Goal: Task Accomplishment & Management: Complete application form

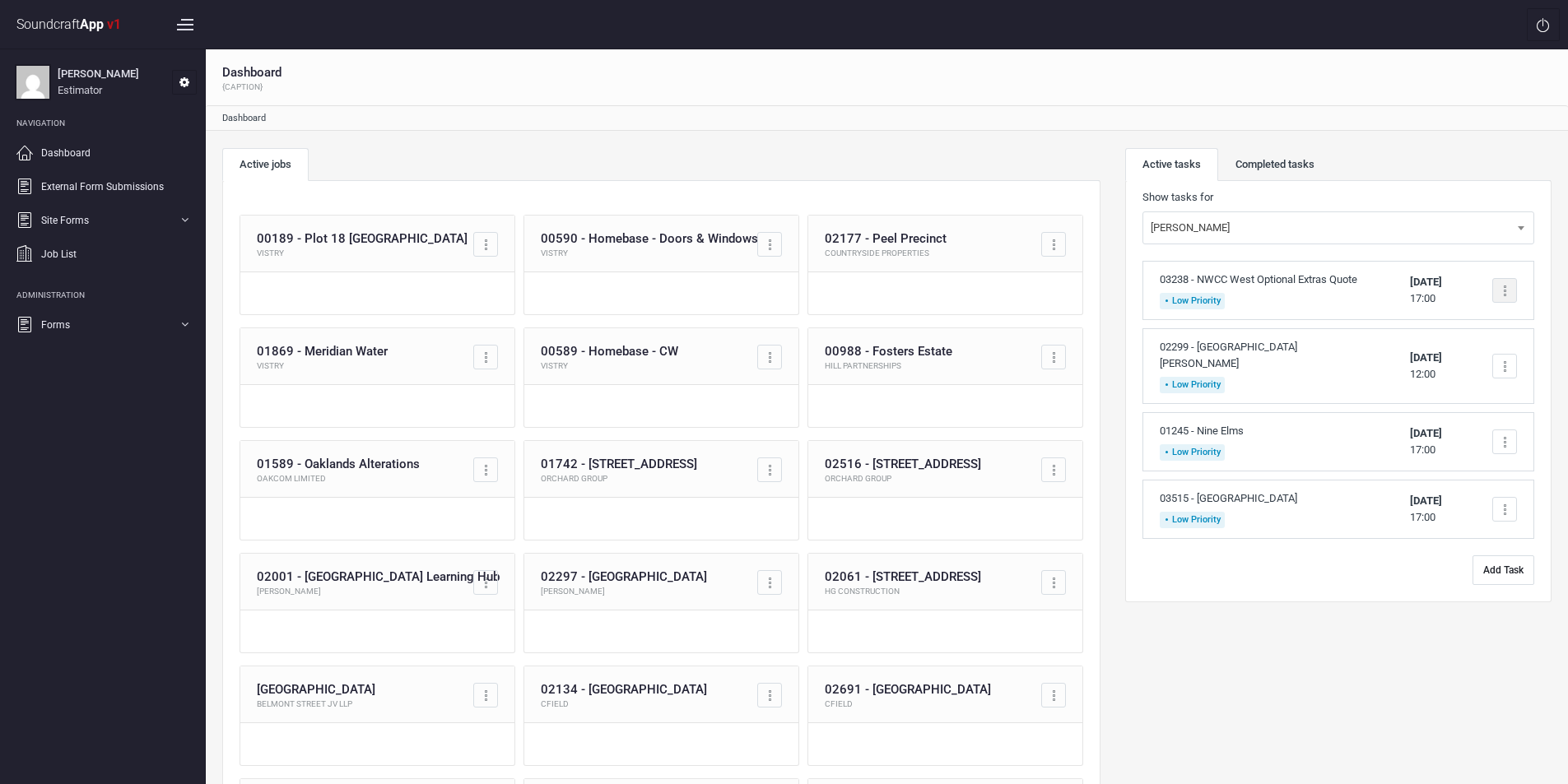
click at [1501, 292] on div at bounding box center [1505, 290] width 25 height 25
click at [1449, 327] on link "Complete task" at bounding box center [1434, 329] width 163 height 33
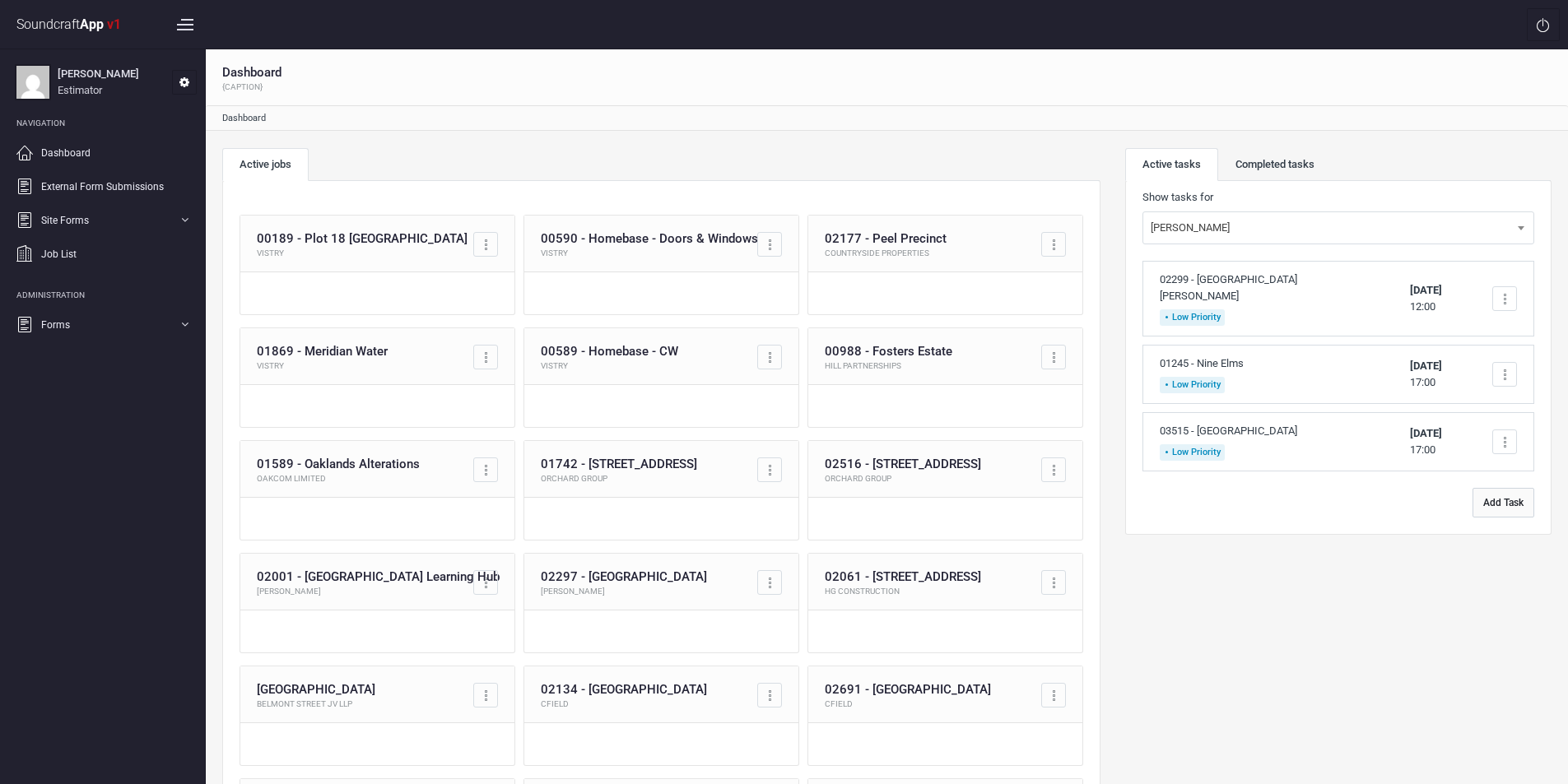
click at [1507, 504] on button "Add Task" at bounding box center [1504, 503] width 61 height 30
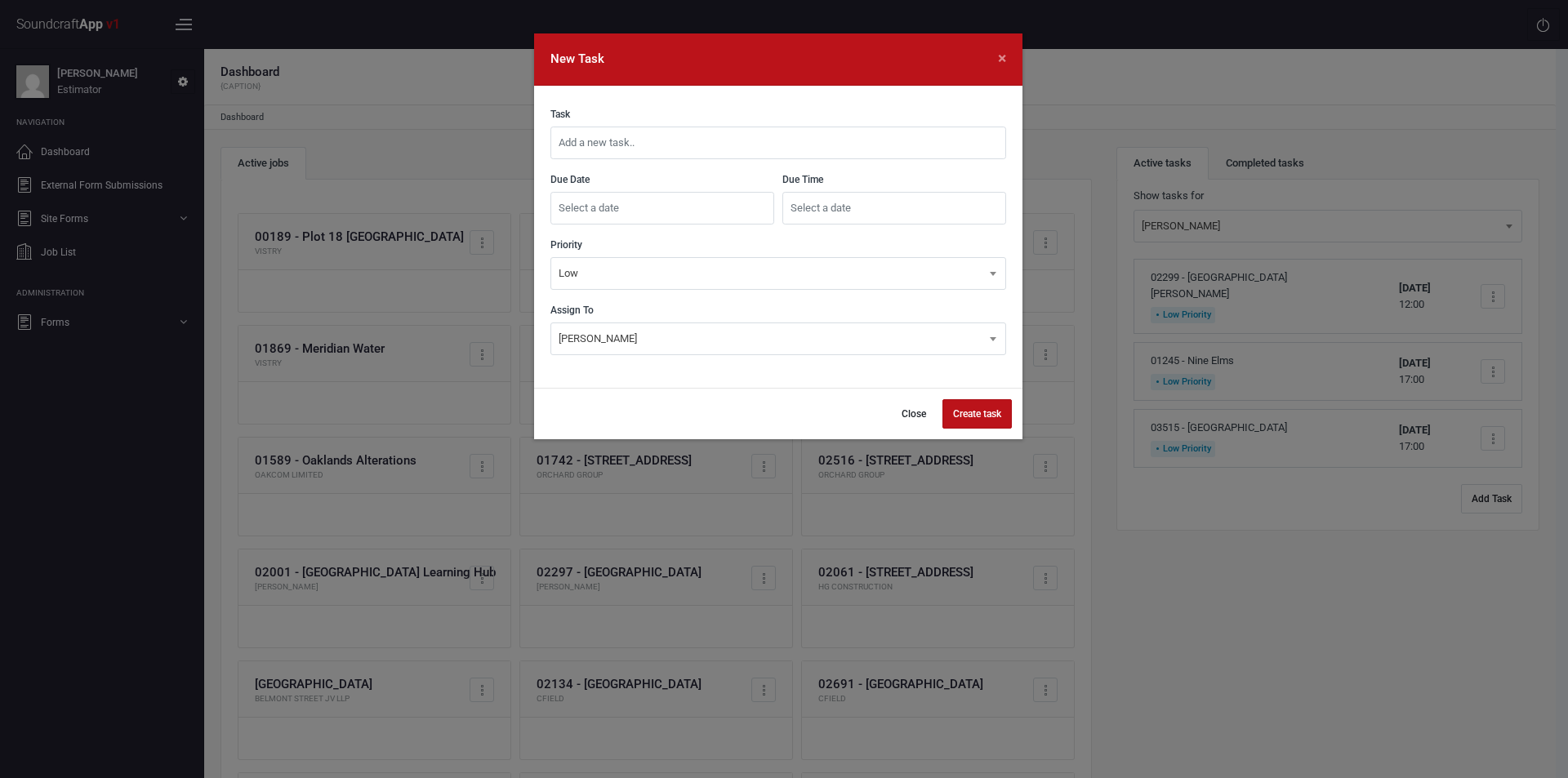
click at [659, 147] on input "text" at bounding box center [778, 143] width 455 height 32
type input "03520 - [STREET_ADDRESS]"
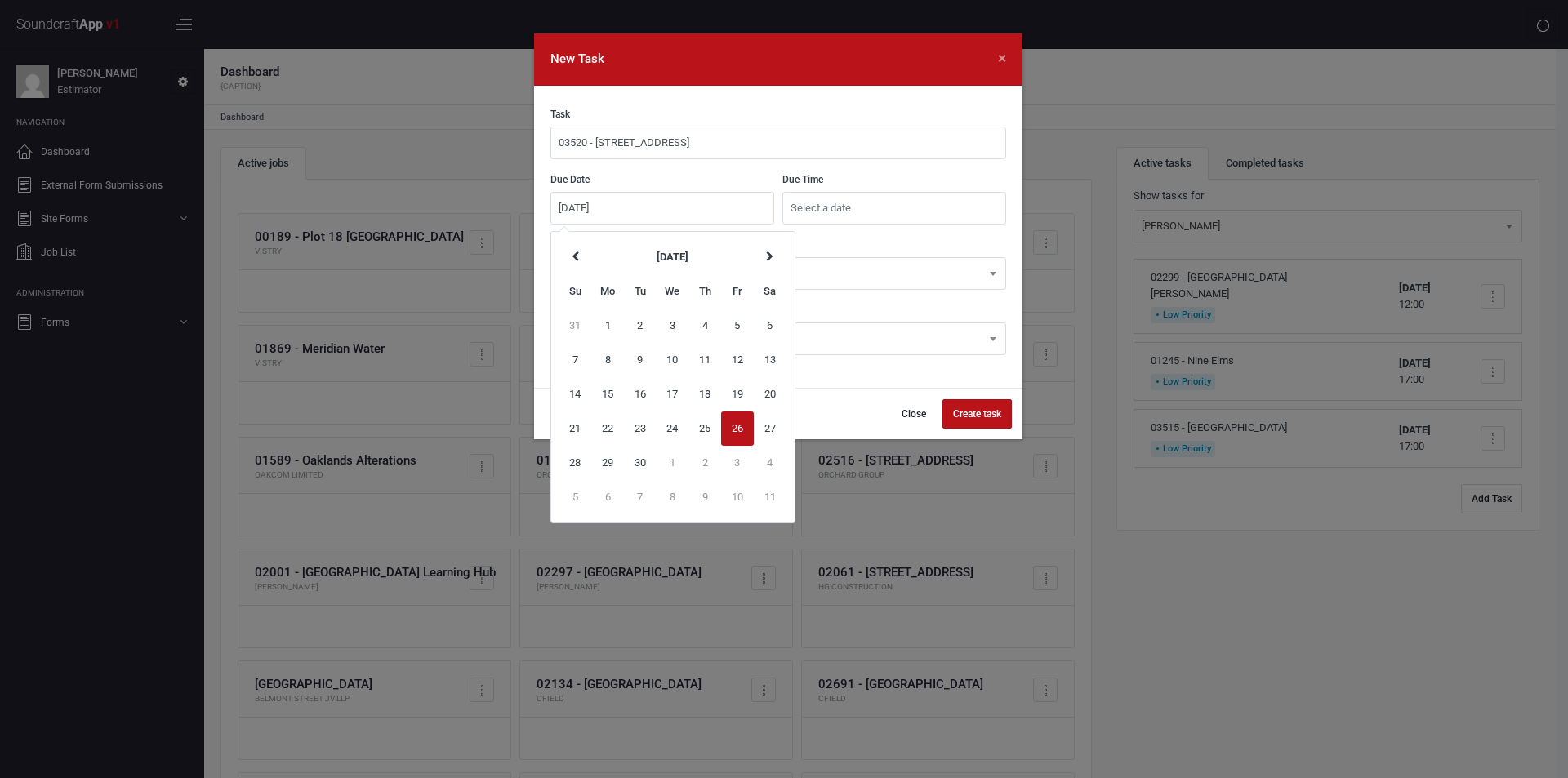
type input "[DATE]"
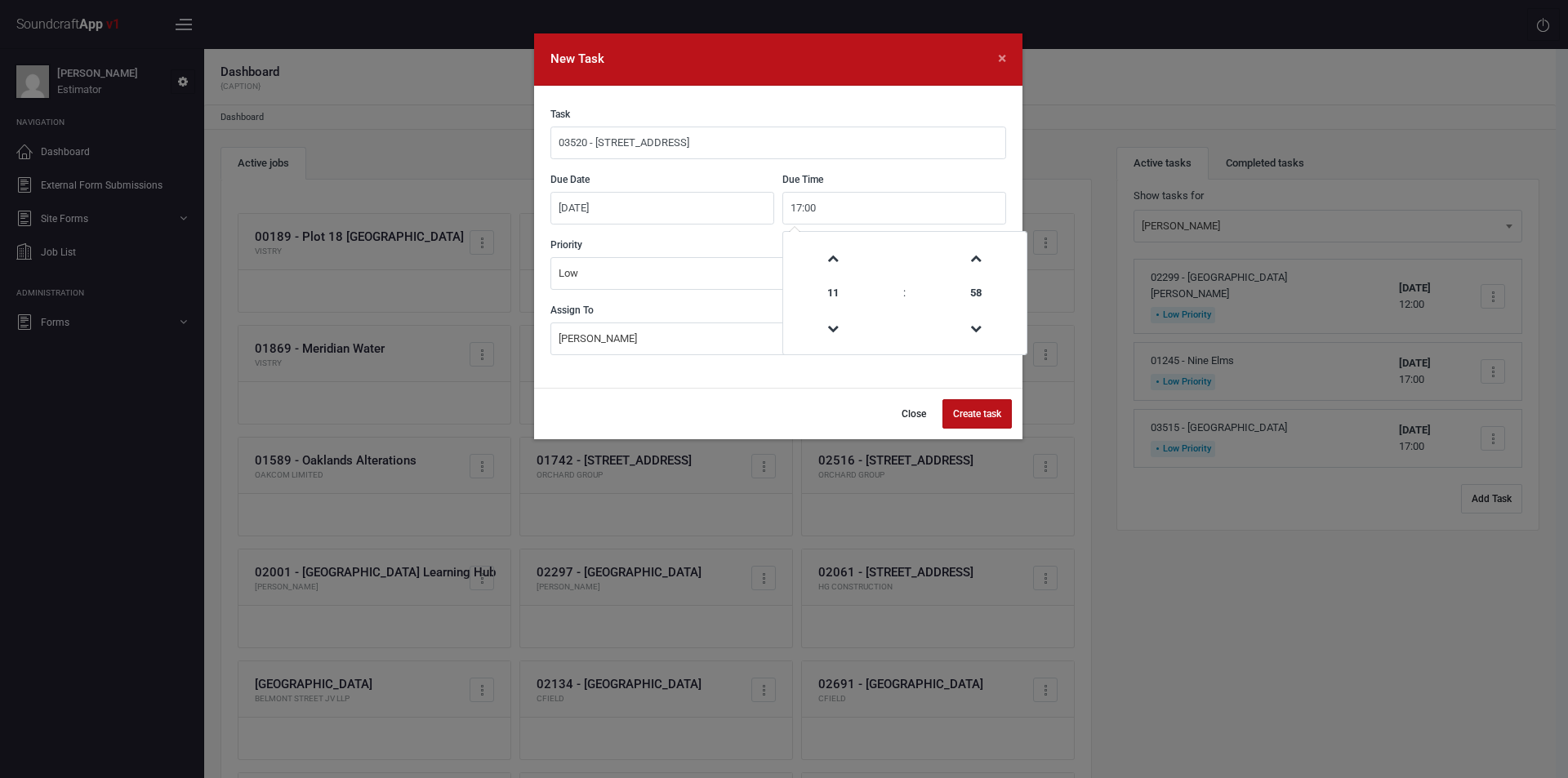
type input "17:00"
click at [979, 409] on button "Create task" at bounding box center [977, 414] width 70 height 30
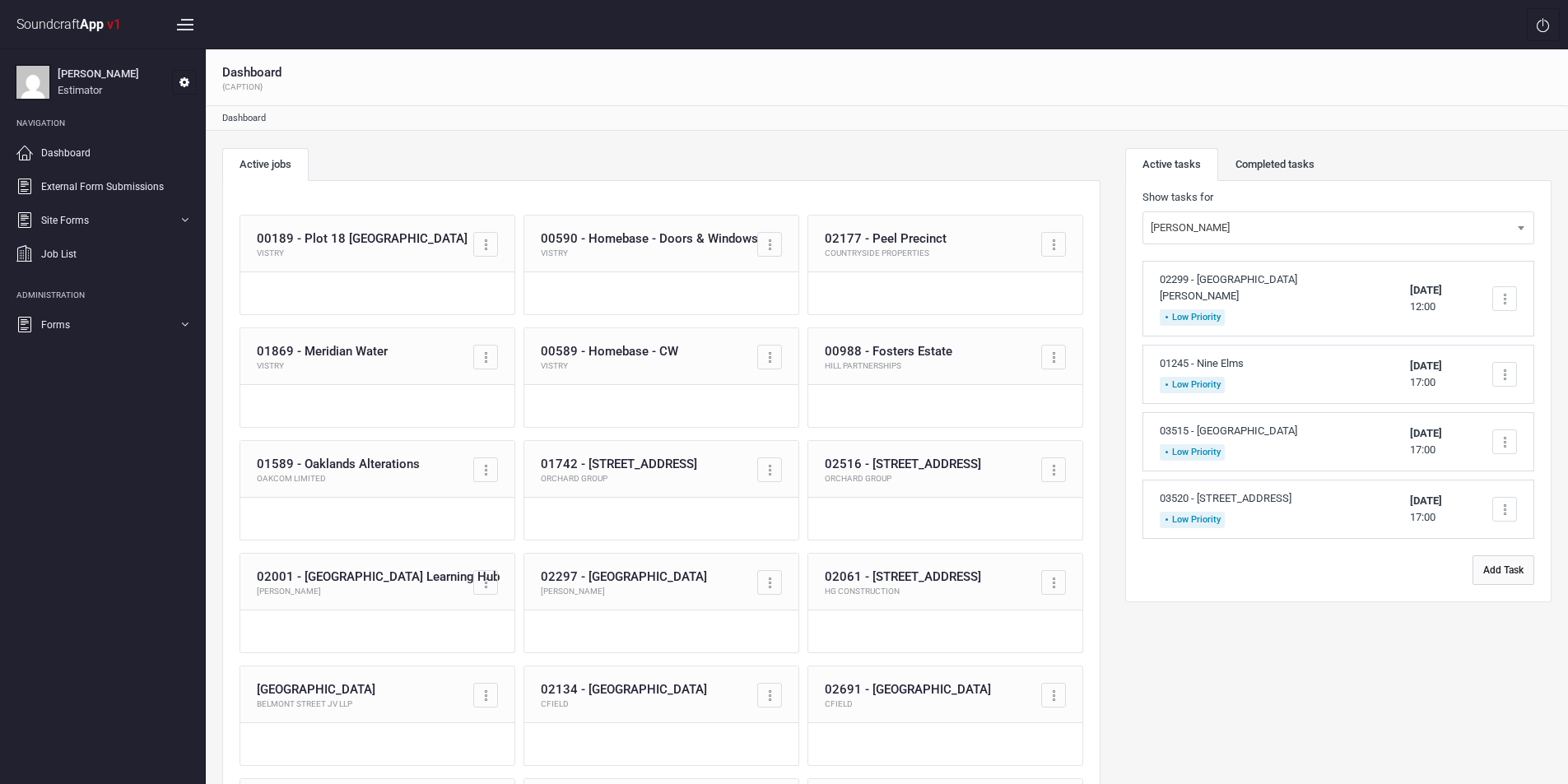
click at [1497, 569] on button "Add Task" at bounding box center [1504, 571] width 61 height 30
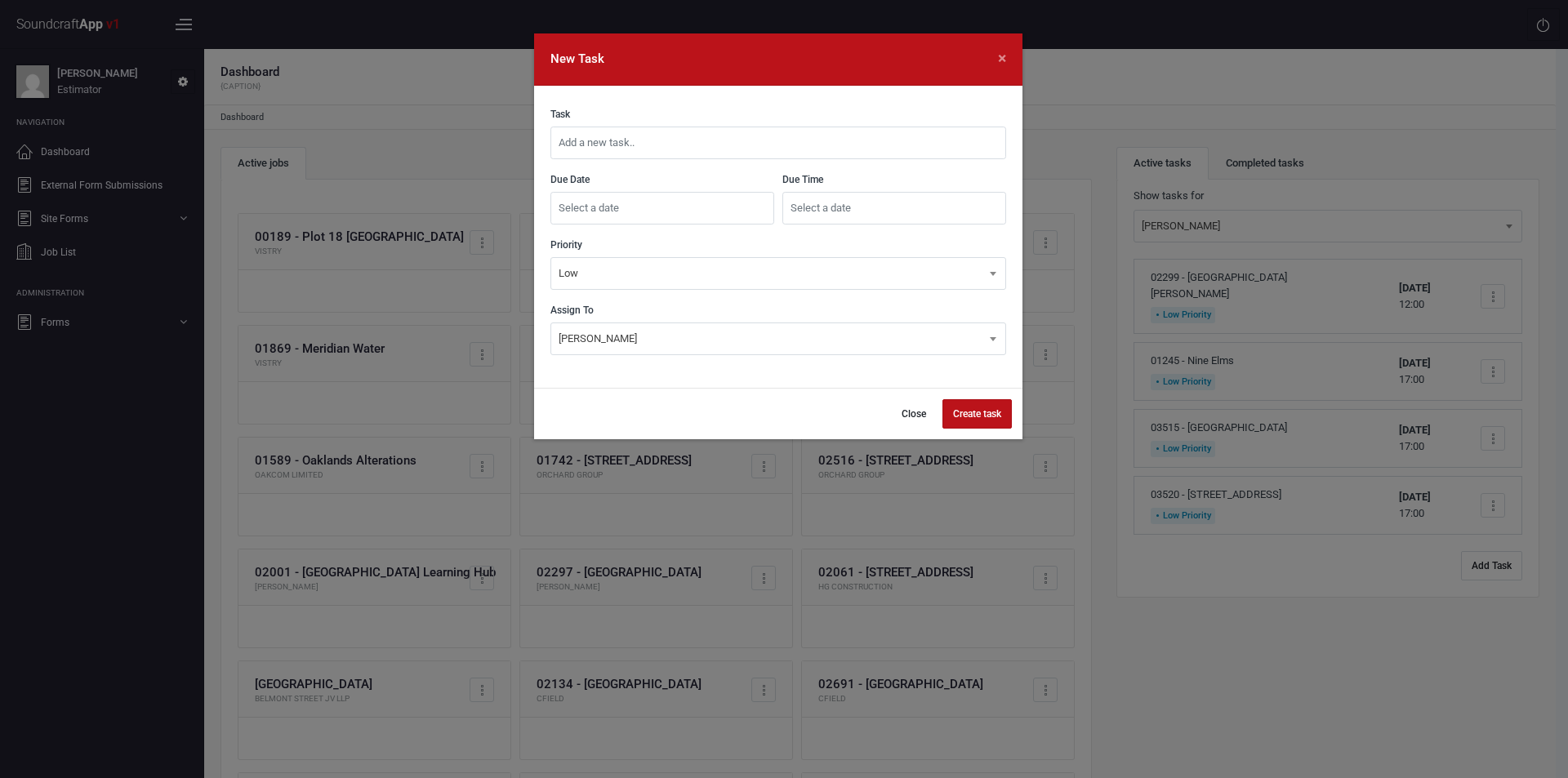
click at [735, 142] on input "text" at bounding box center [778, 143] width 455 height 32
type input "03521 - LEC Store, CM20 1QX"
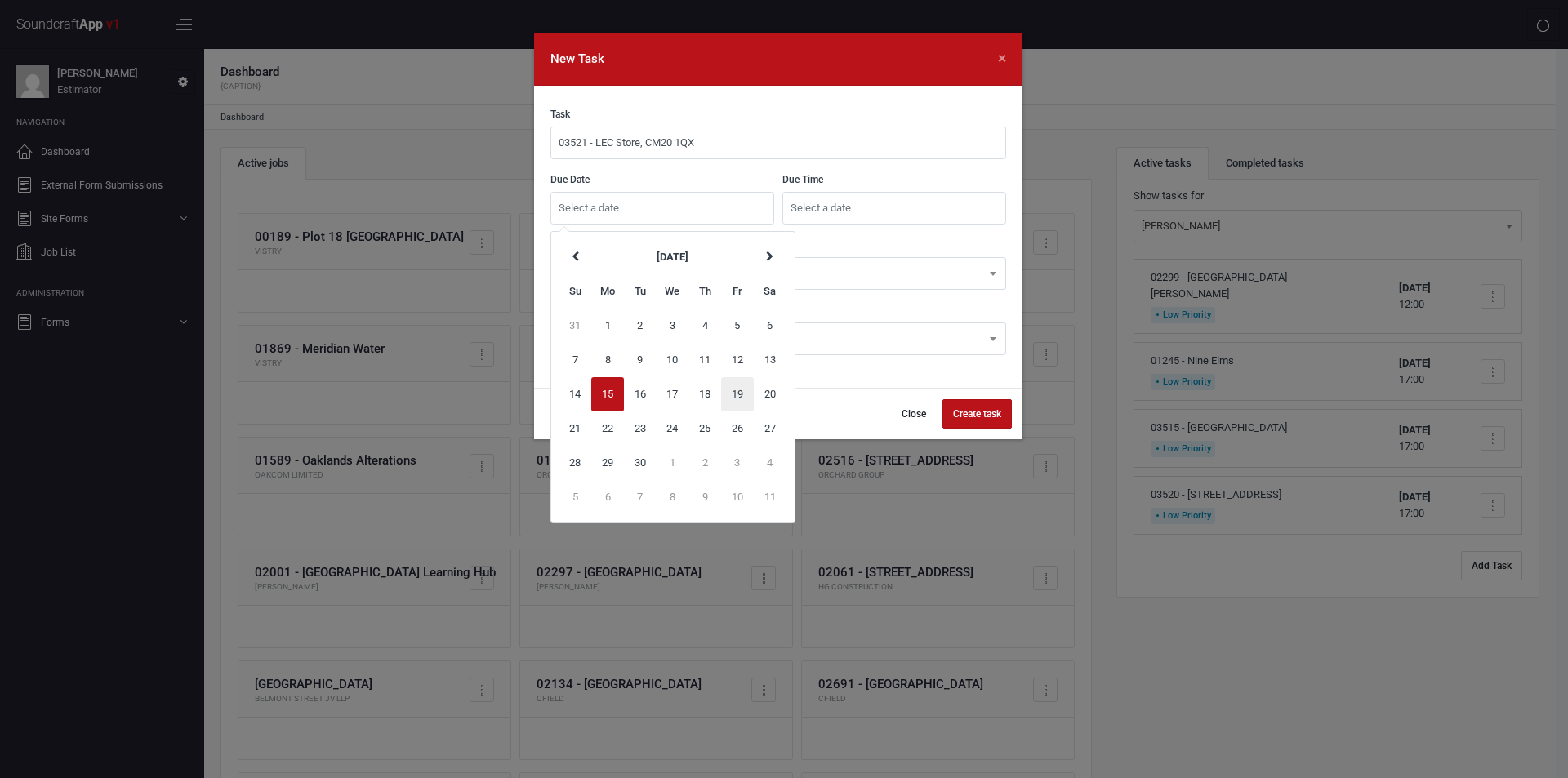
type input "[DATE]"
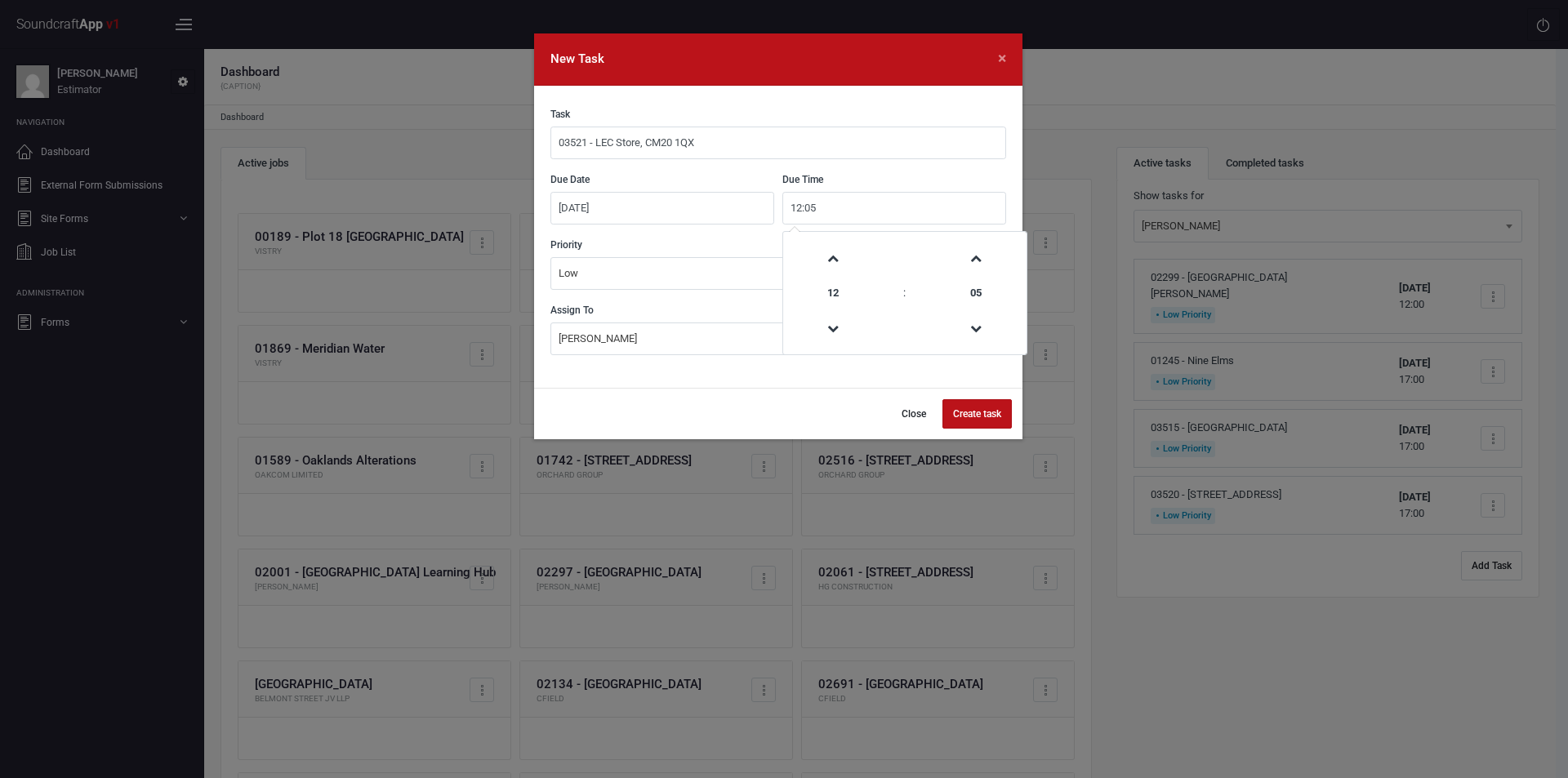
click at [836, 209] on input "12:05" at bounding box center [895, 208] width 224 height 32
type input "17:00"
click at [961, 408] on button "Create task" at bounding box center [977, 414] width 70 height 30
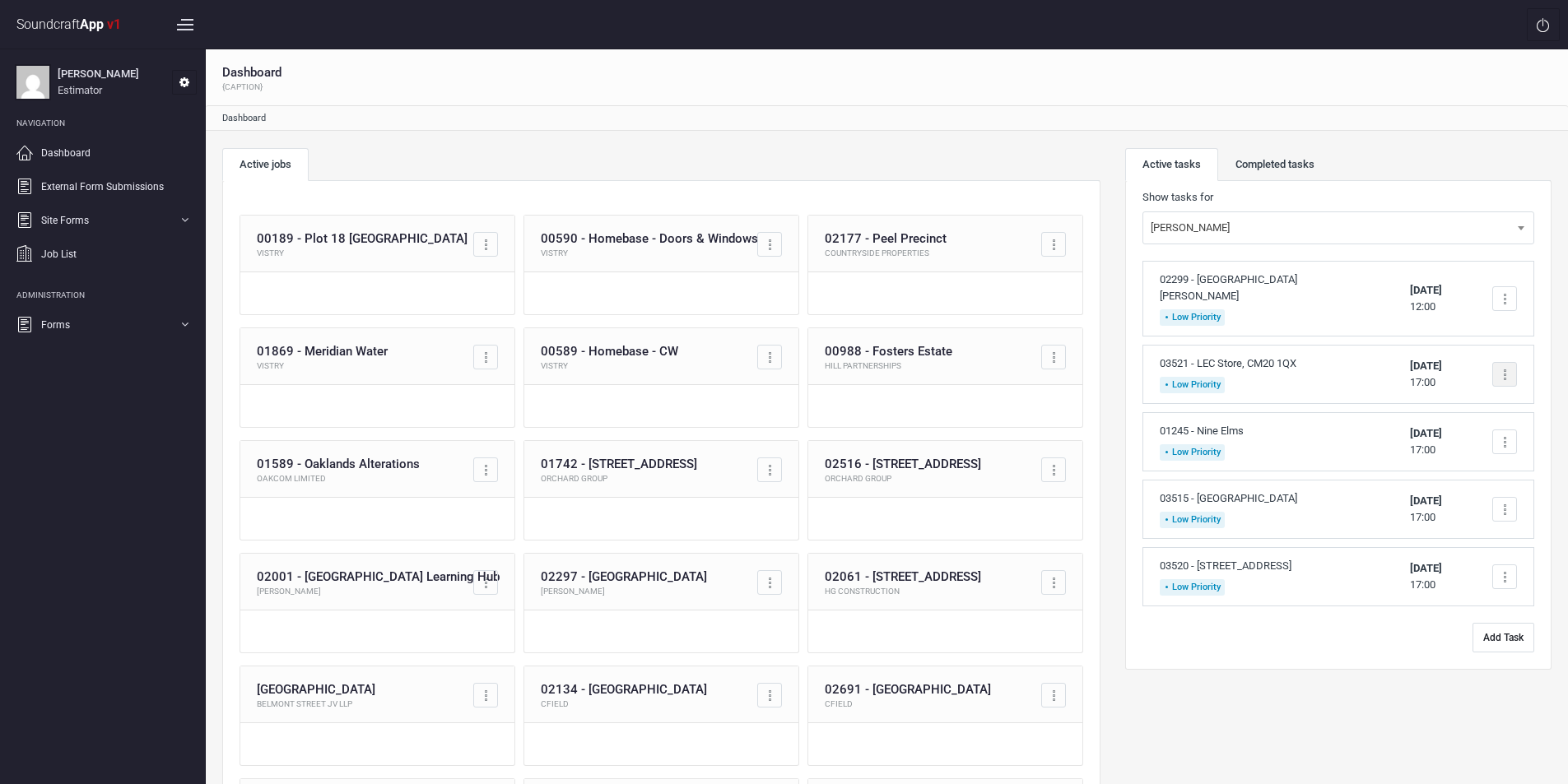
click at [1499, 377] on div at bounding box center [1505, 374] width 25 height 25
click at [1429, 417] on link "Complete task" at bounding box center [1434, 413] width 163 height 33
